Goal: Task Accomplishment & Management: Use online tool/utility

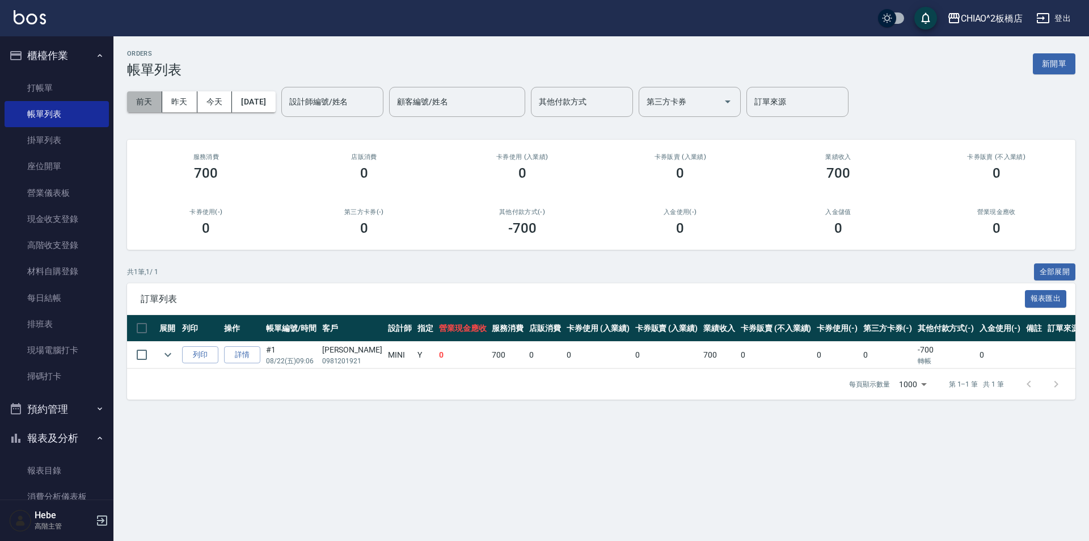
click at [154, 105] on button "前天" at bounding box center [144, 101] width 35 height 21
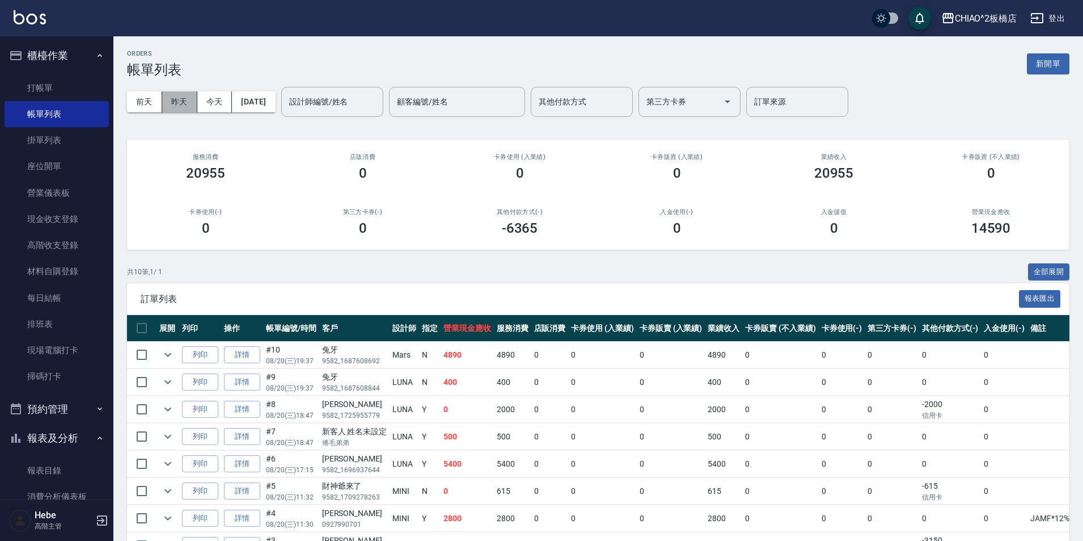
click at [184, 101] on button "昨天" at bounding box center [179, 101] width 35 height 21
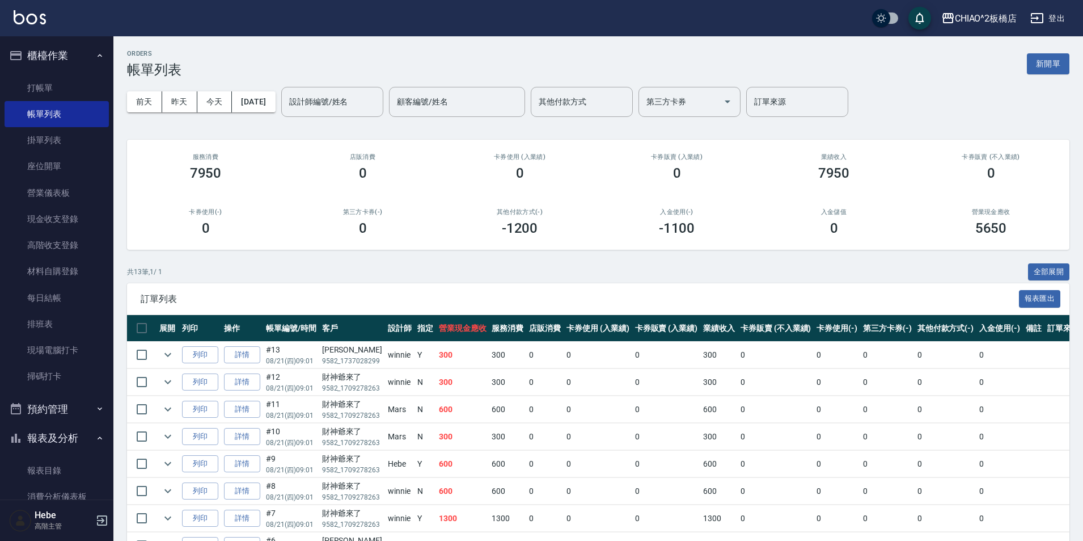
scroll to position [208, 0]
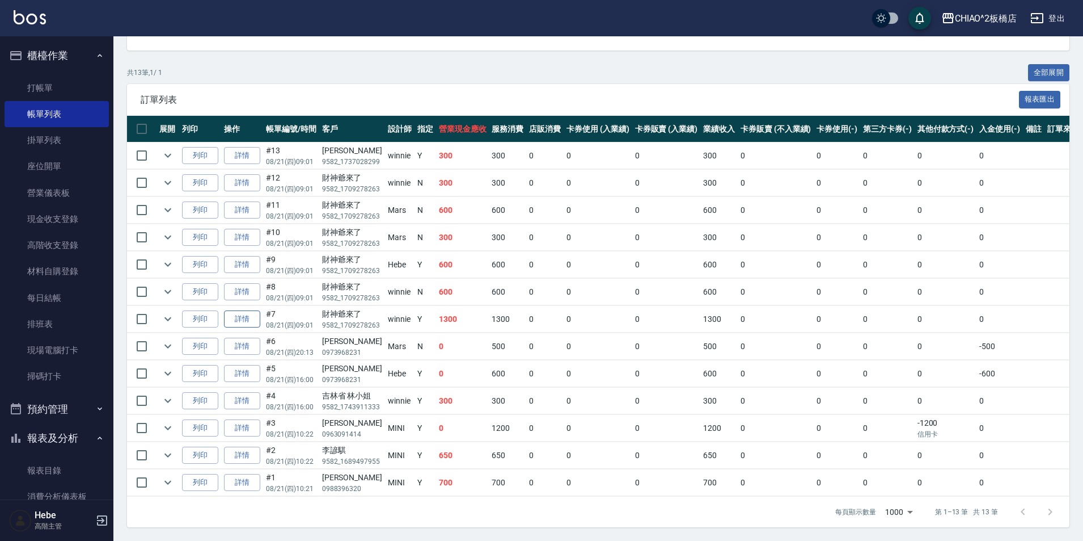
click at [245, 312] on link "詳情" at bounding box center [242, 319] width 36 height 18
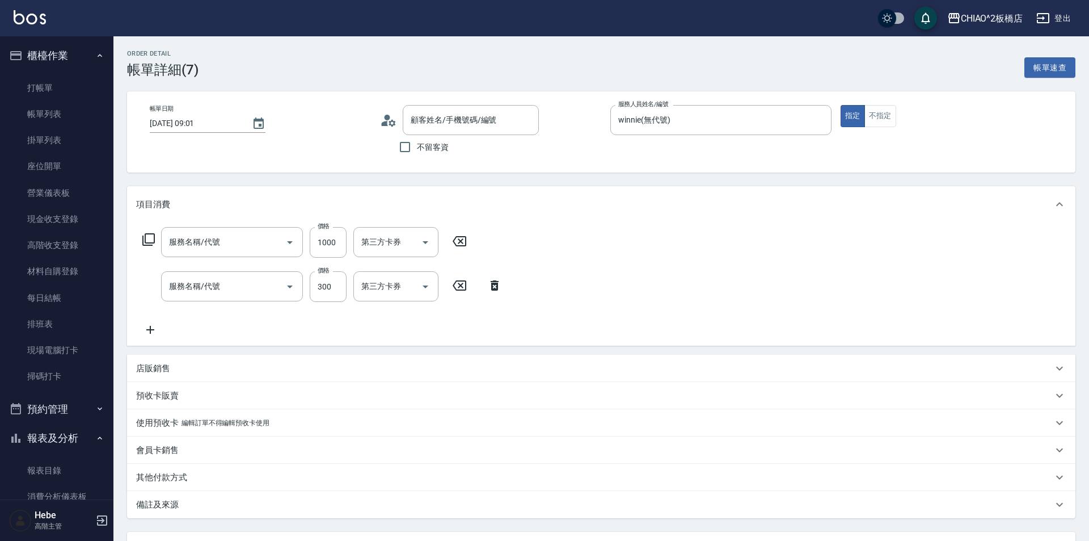
type input "[DATE] 09:01"
type input "winnie(無代號)"
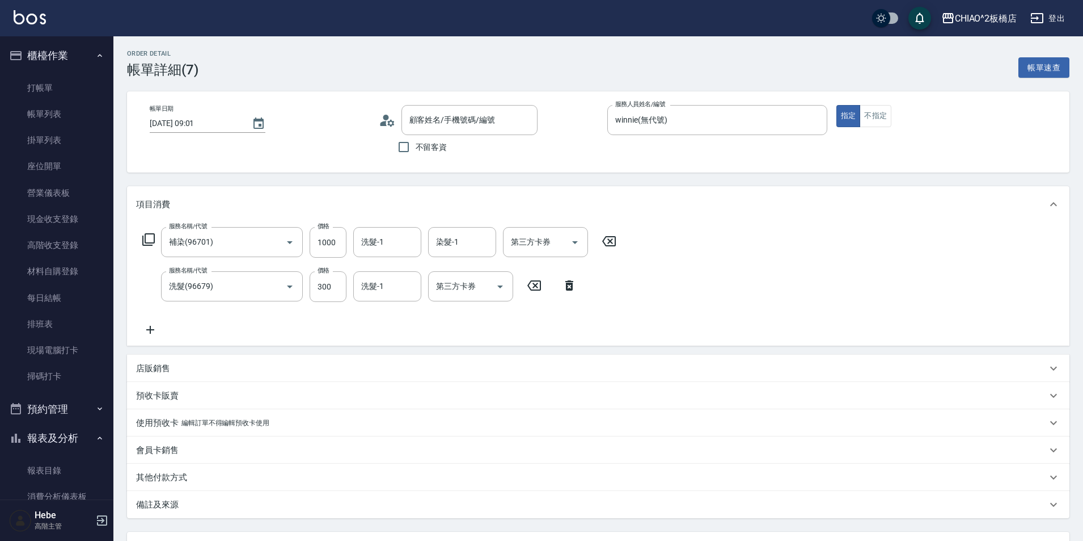
type input "補染(96701)"
type input "洗髮(96679)"
type input "財神爺來了/9582_1709278263/null"
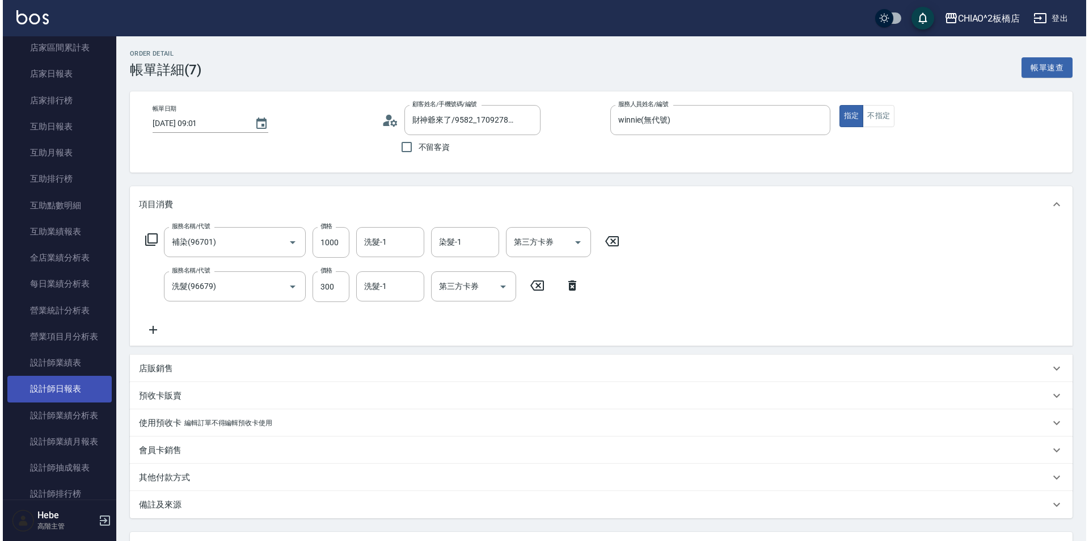
scroll to position [454, 0]
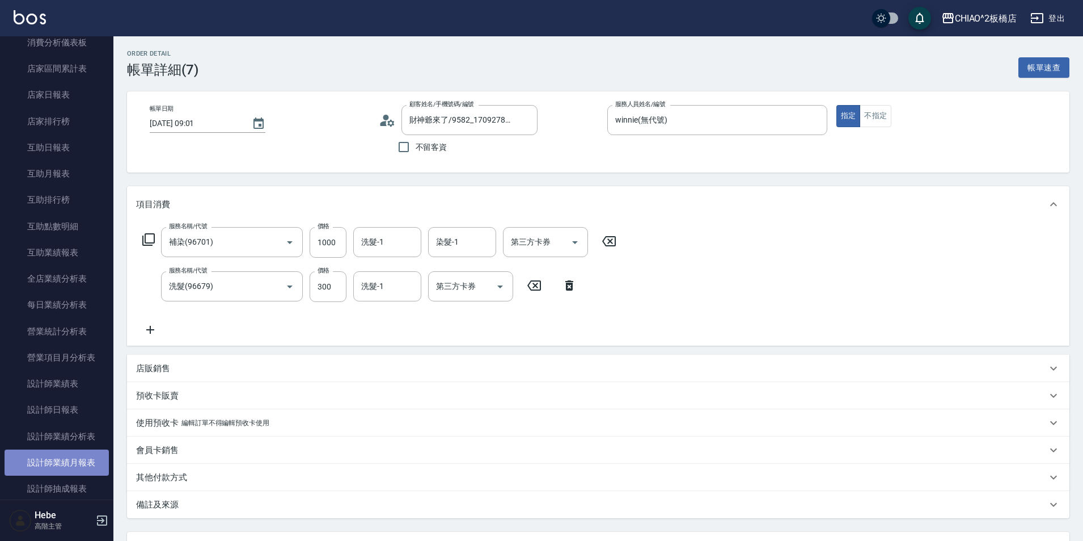
click at [79, 459] on link "設計師業績月報表" at bounding box center [57, 462] width 104 height 26
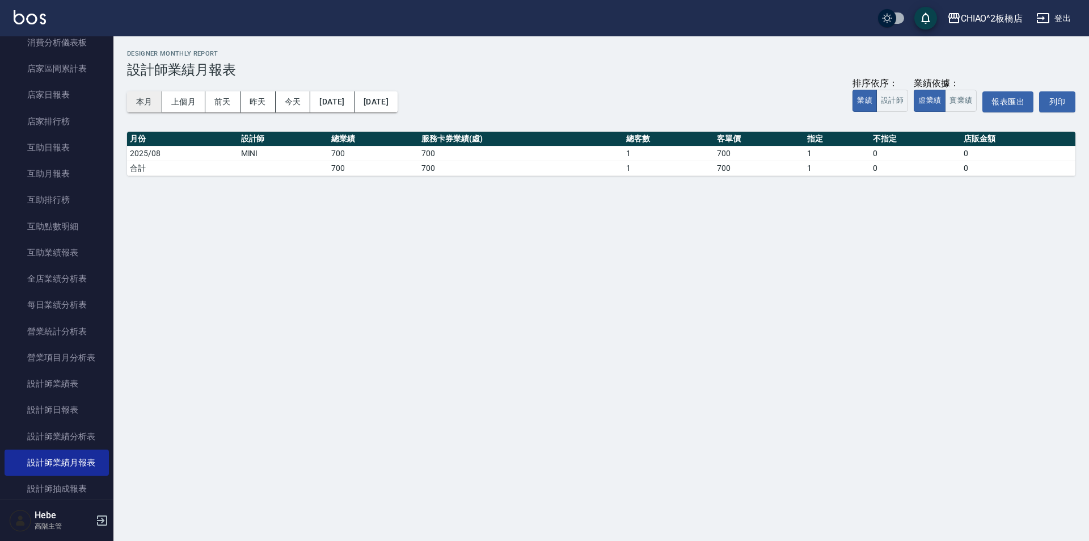
click at [141, 101] on button "本月" at bounding box center [144, 101] width 35 height 21
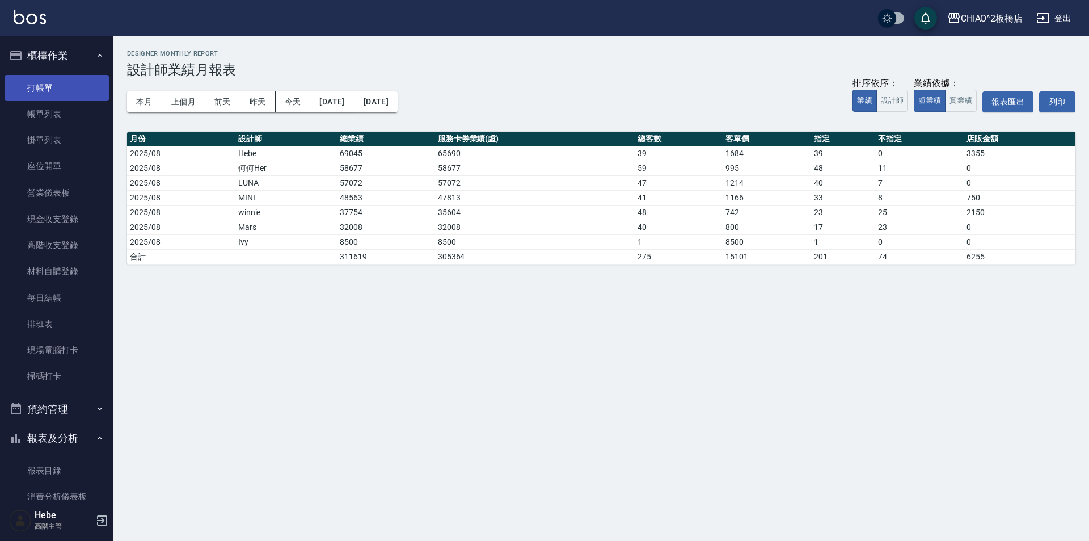
click at [71, 88] on link "打帳單" at bounding box center [57, 88] width 104 height 26
